Goal: Transaction & Acquisition: Obtain resource

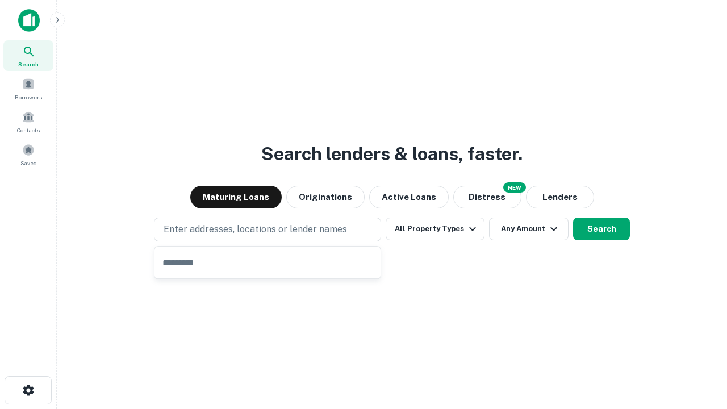
type input "**********"
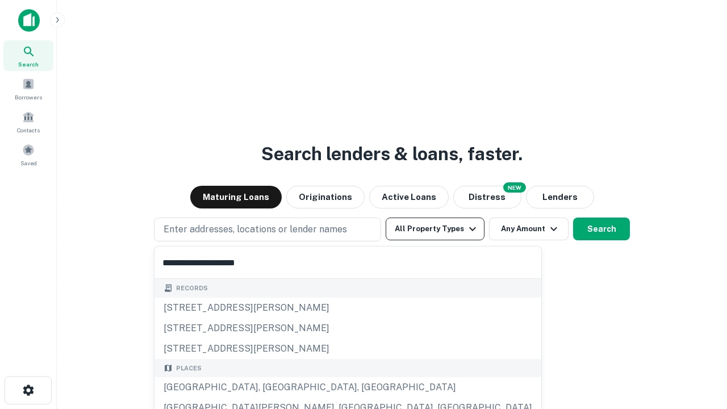
click at [271, 387] on div "[GEOGRAPHIC_DATA], [GEOGRAPHIC_DATA], [GEOGRAPHIC_DATA]" at bounding box center [347, 387] width 387 height 20
click at [435, 229] on button "All Property Types" at bounding box center [435, 228] width 99 height 23
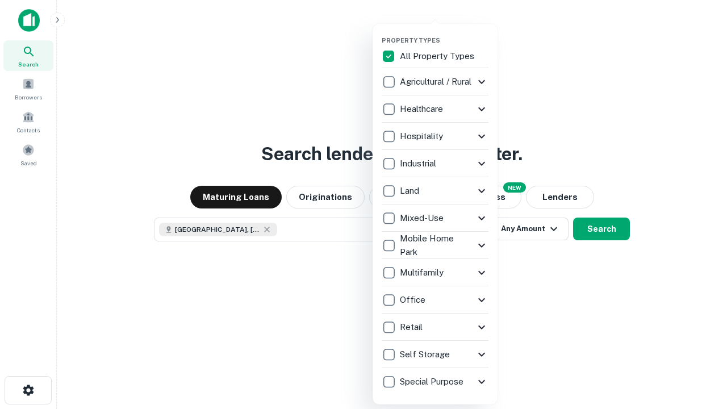
click at [444, 33] on button "button" at bounding box center [444, 33] width 125 height 1
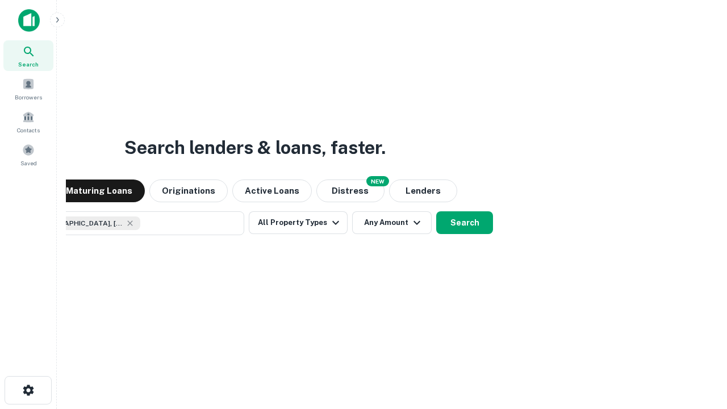
scroll to position [18, 0]
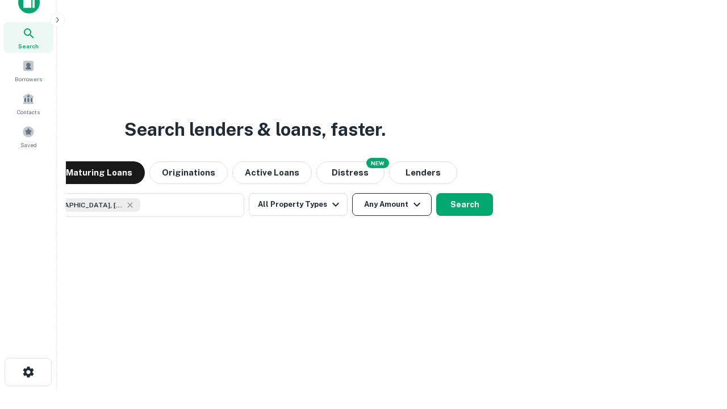
click at [352, 193] on button "Any Amount" at bounding box center [391, 204] width 79 height 23
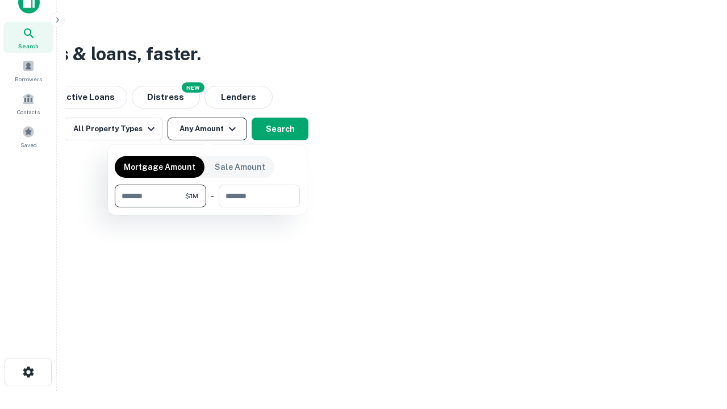
type input "*******"
click at [207, 207] on button "button" at bounding box center [207, 207] width 185 height 1
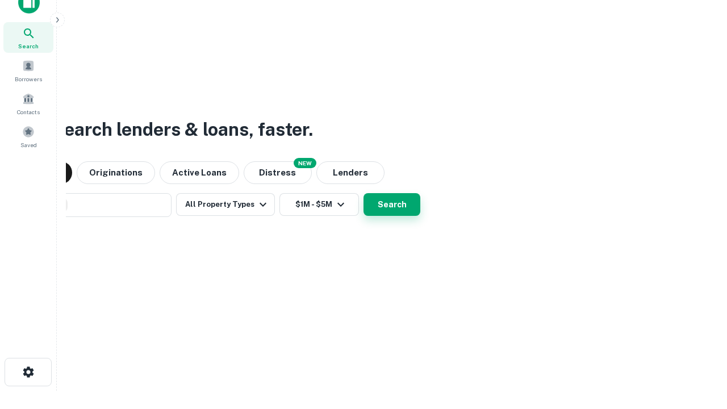
click at [363, 193] on button "Search" at bounding box center [391, 204] width 57 height 23
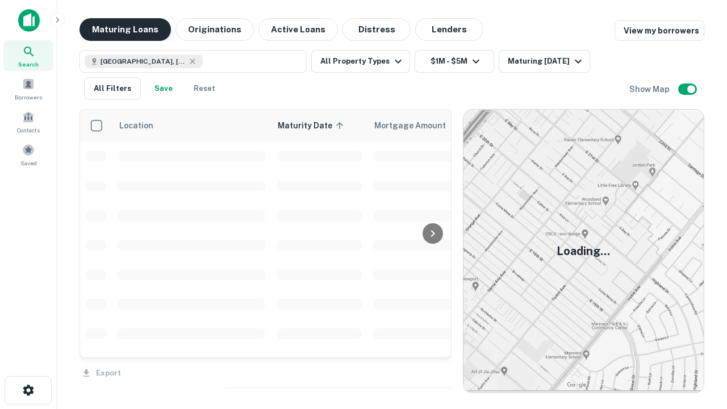
click at [125, 30] on button "Maturing Loans" at bounding box center [124, 29] width 91 height 23
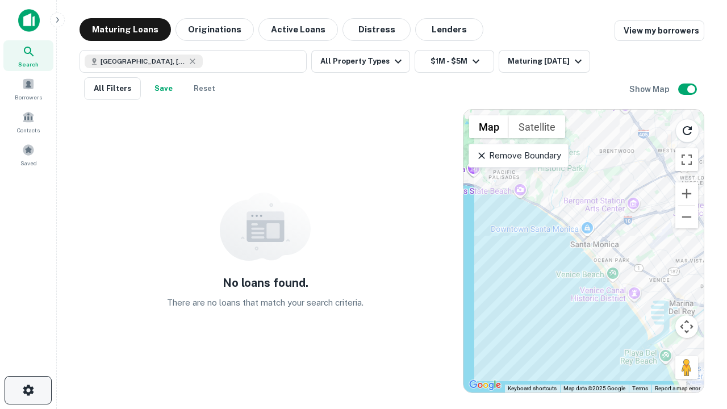
click at [28, 390] on icon "button" at bounding box center [29, 390] width 14 height 14
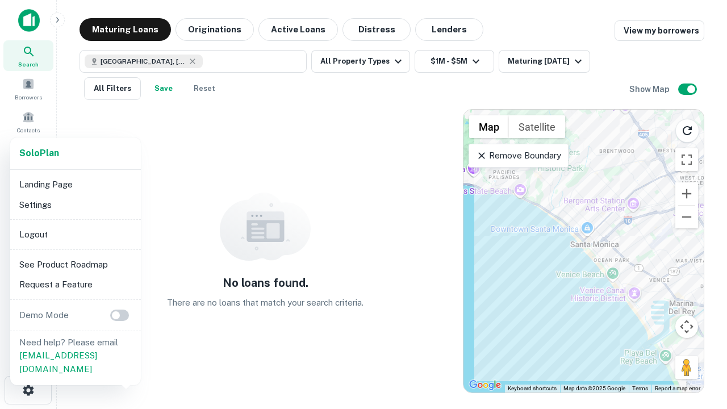
click at [75, 234] on li "Logout" at bounding box center [76, 234] width 122 height 20
